Goal: Task Accomplishment & Management: Manage account settings

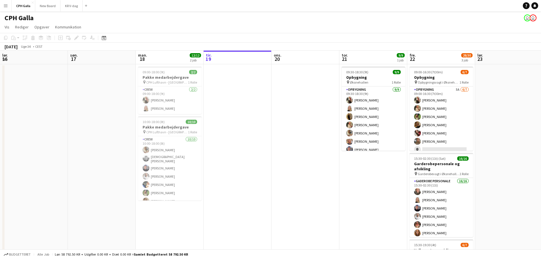
scroll to position [0, 136]
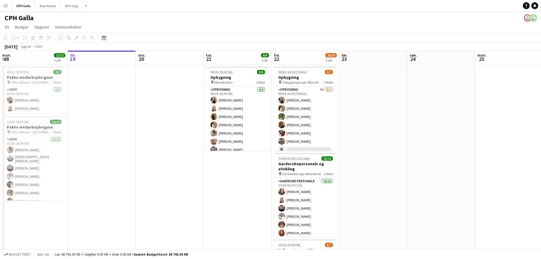
scroll to position [0, 164]
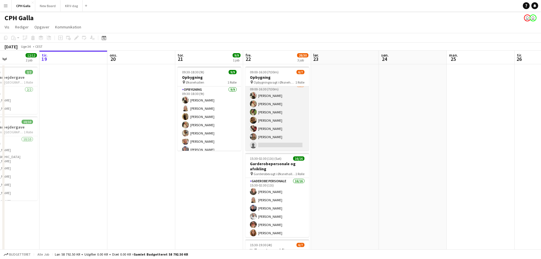
click at [282, 124] on app-card-role "Opbygning 5A [DATE] 09:00-16:30 (7t30m) [PERSON_NAME] [PERSON_NAME] [PERSON_NAM…" at bounding box center [278, 116] width 64 height 69
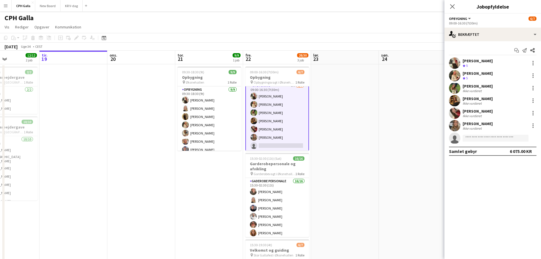
scroll to position [5, 0]
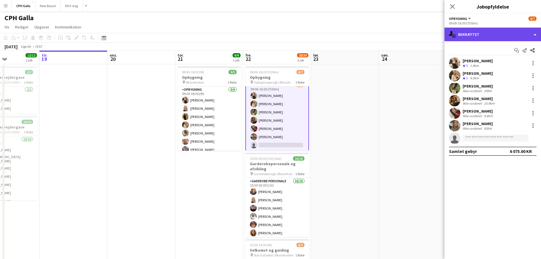
click at [466, 36] on div "single-neutral-actions-check-2 Bekræftet" at bounding box center [493, 35] width 97 height 14
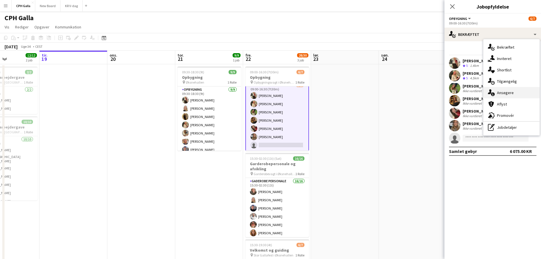
click at [497, 93] on div "single-neutral-actions-information Ansøgere" at bounding box center [512, 92] width 56 height 11
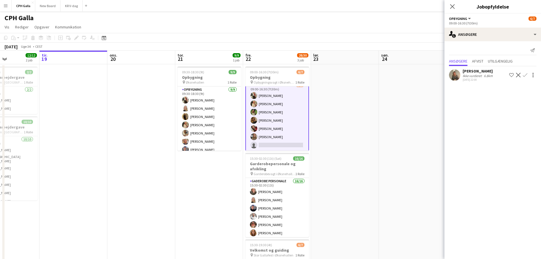
click at [472, 80] on div "18-08-2025 22:08" at bounding box center [478, 80] width 31 height 4
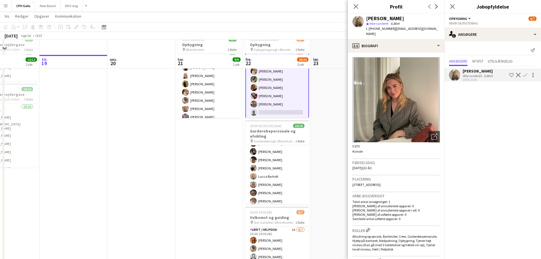
scroll to position [57, 0]
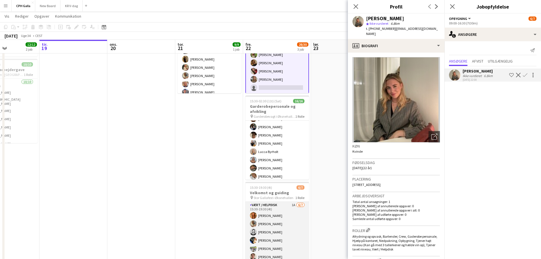
click at [285, 217] on app-card-role "Vært / Helpdisk 1A 6/7 15:30-19:30 (4t) Vanilla Pryce Havana Pryce Tanja Brinks…" at bounding box center [278, 236] width 64 height 69
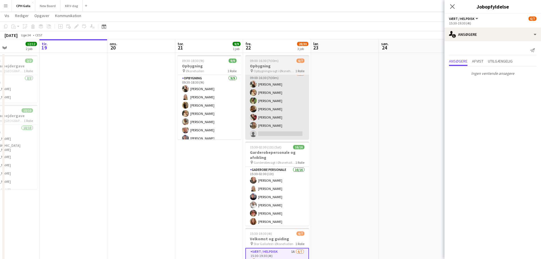
scroll to position [0, 0]
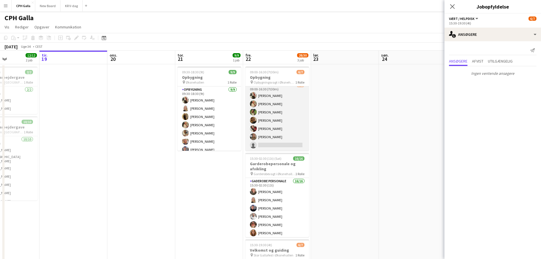
click at [284, 119] on app-card-role "Opbygning 5A 6/7 09:00-16:30 (7t30m) Anna Maievska Ulrikka Juul Vilma Vaaben He…" at bounding box center [278, 116] width 64 height 69
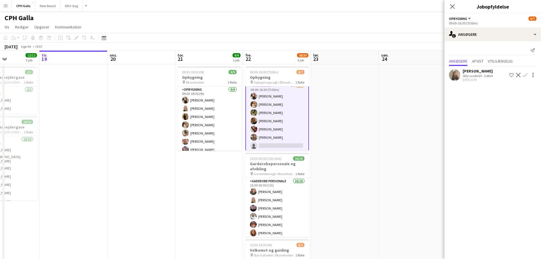
scroll to position [5, 0]
click at [525, 76] on app-icon "Bekræft" at bounding box center [525, 75] width 5 height 5
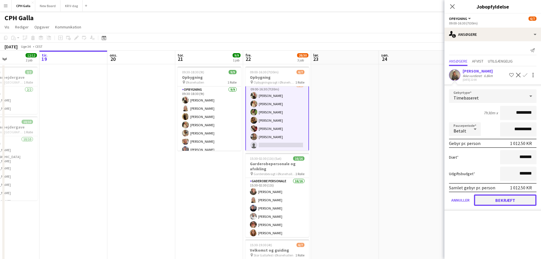
click at [492, 198] on button "Bekræft" at bounding box center [505, 199] width 63 height 11
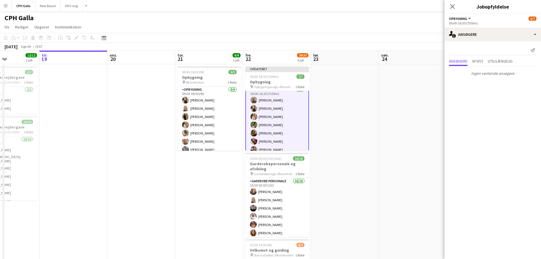
click at [171, 176] on app-date-cell at bounding box center [141, 199] width 68 height 271
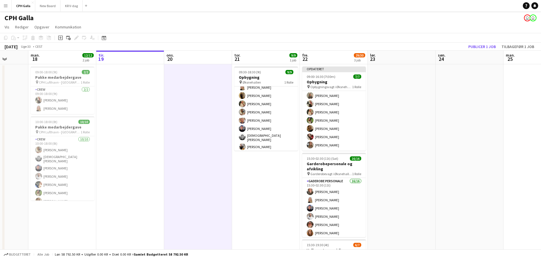
scroll to position [85, 0]
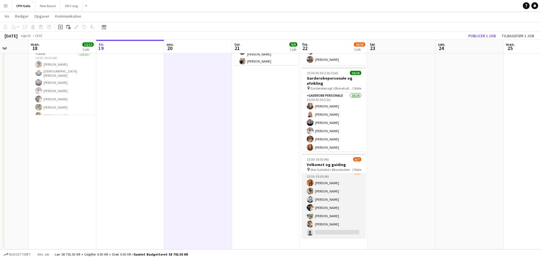
click at [319, 231] on app-card-role "Vært / Helpdisk 1A 6/7 15:30-19:30 (4t) Vanilla Pryce Havana Pryce Tanja Brinks…" at bounding box center [334, 203] width 64 height 69
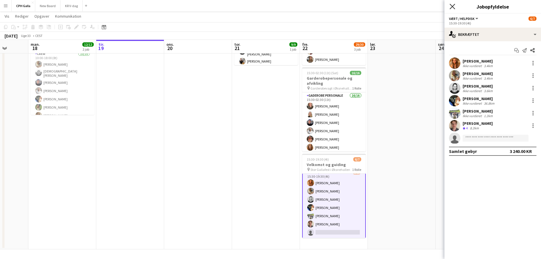
click at [455, 8] on icon "Luk pop-in" at bounding box center [452, 6] width 5 height 5
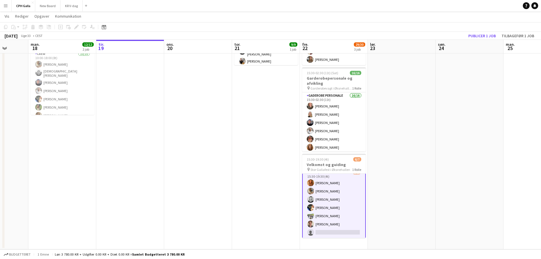
click at [414, 129] on app-date-cell at bounding box center [402, 114] width 68 height 271
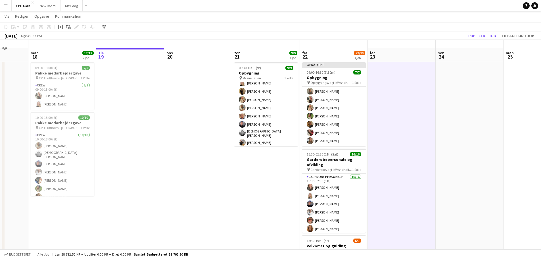
scroll to position [0, 0]
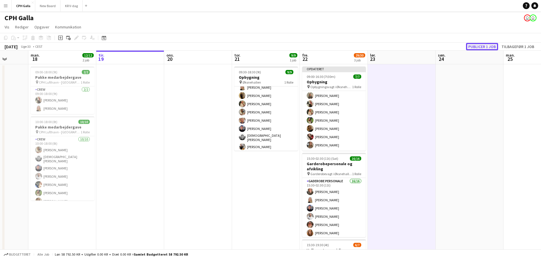
click at [491, 46] on button "Publicer 1 job" at bounding box center [482, 46] width 32 height 7
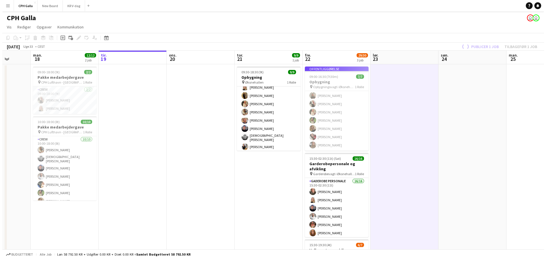
scroll to position [5, 0]
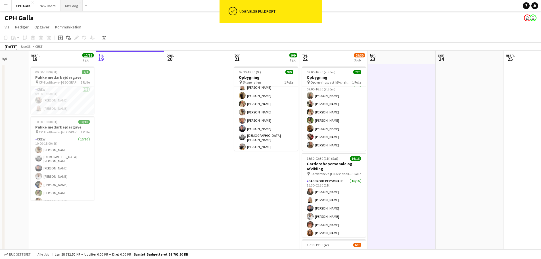
click at [71, 10] on button "KR V-dag Luk" at bounding box center [72, 5] width 22 height 11
